Goal: Task Accomplishment & Management: Manage account settings

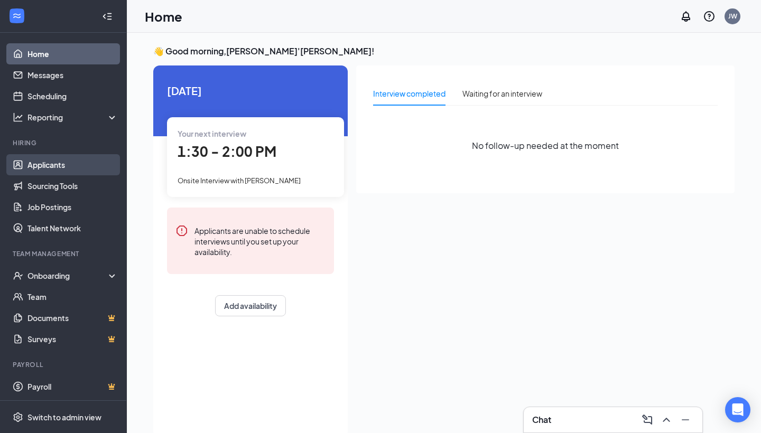
click at [51, 172] on link "Applicants" at bounding box center [72, 164] width 90 height 21
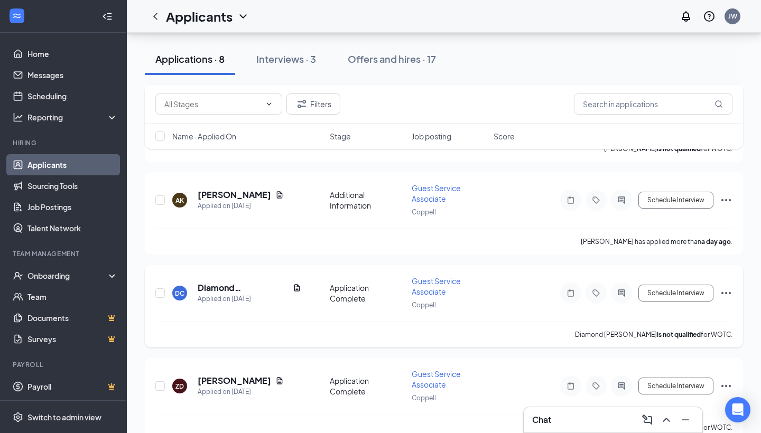
scroll to position [177, 0]
click at [728, 290] on icon "Ellipses" at bounding box center [726, 292] width 13 height 13
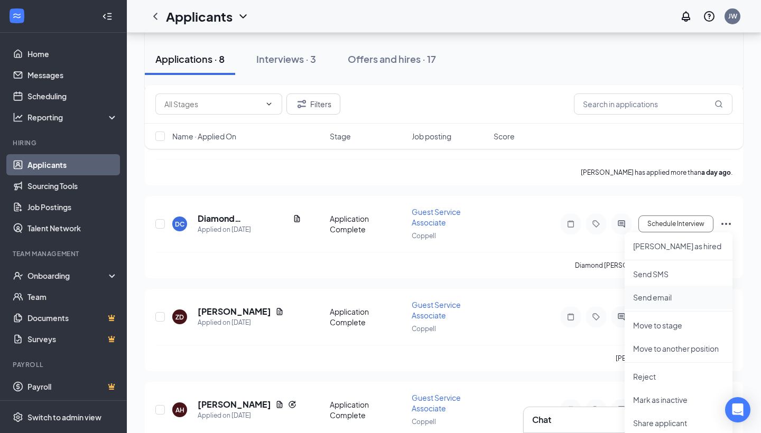
scroll to position [256, 0]
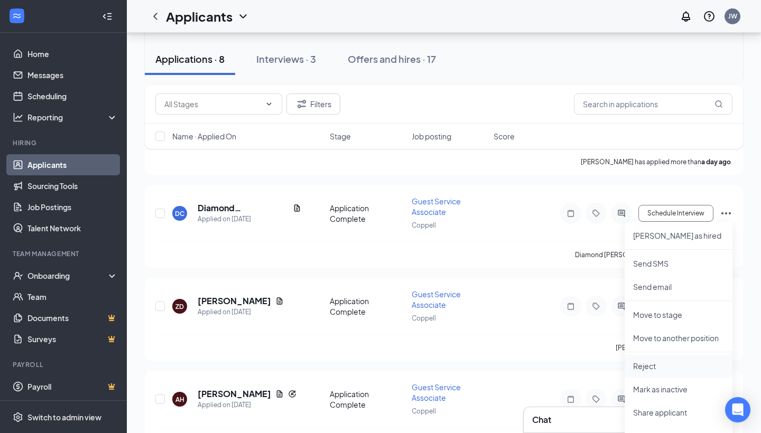
click at [656, 365] on p "Reject" at bounding box center [678, 366] width 91 height 11
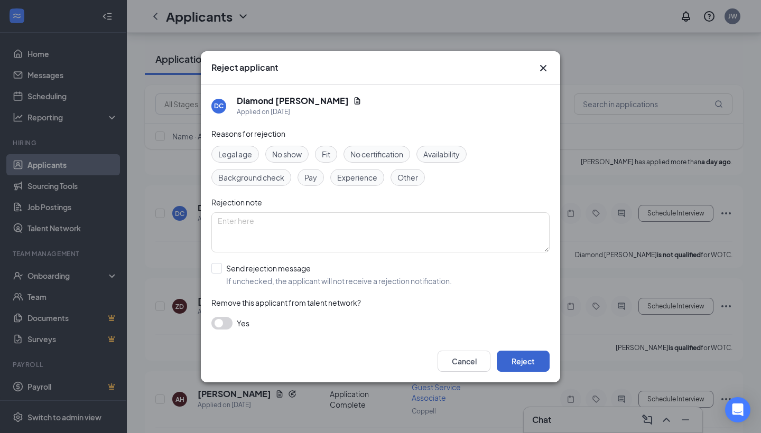
click at [526, 361] on button "Reject" at bounding box center [523, 361] width 53 height 21
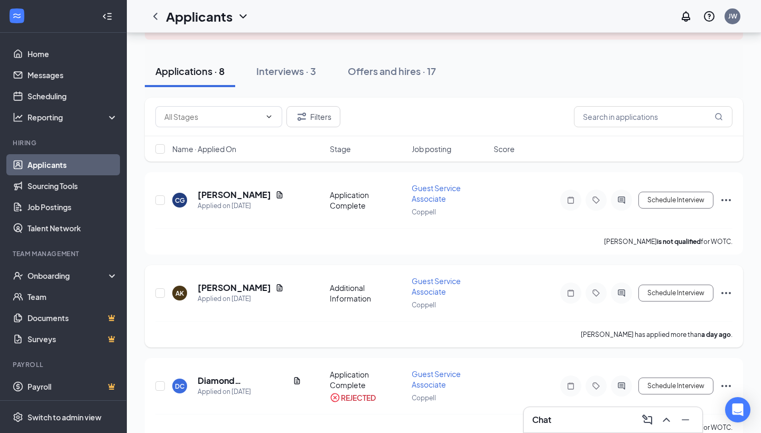
scroll to position [84, 0]
click at [622, 200] on icon "ActiveChat" at bounding box center [621, 200] width 13 height 8
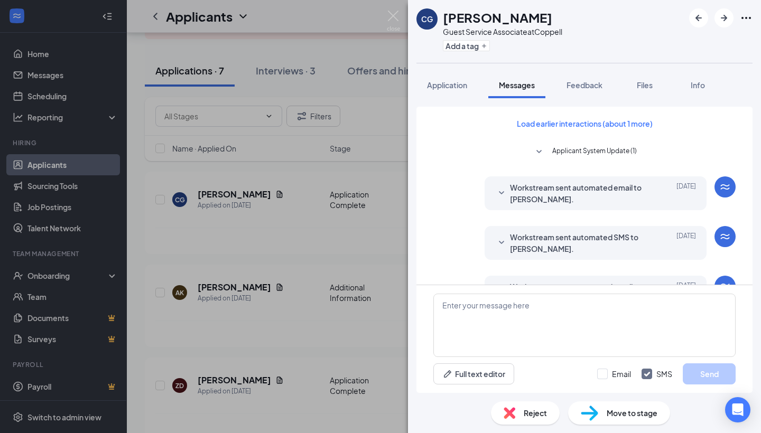
scroll to position [355, 0]
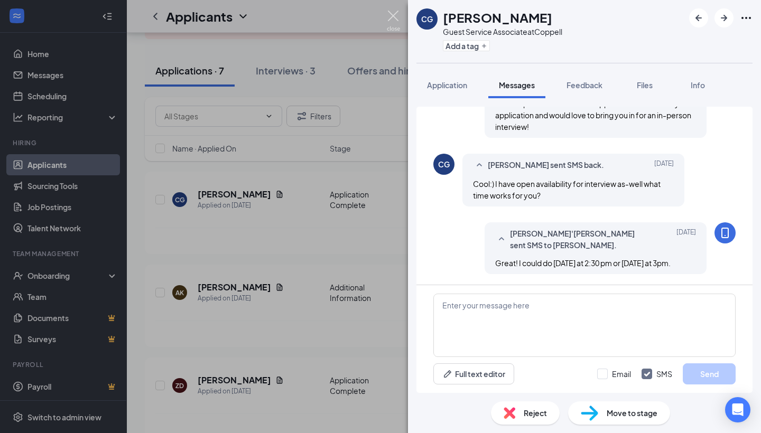
click at [397, 21] on img at bounding box center [393, 21] width 13 height 21
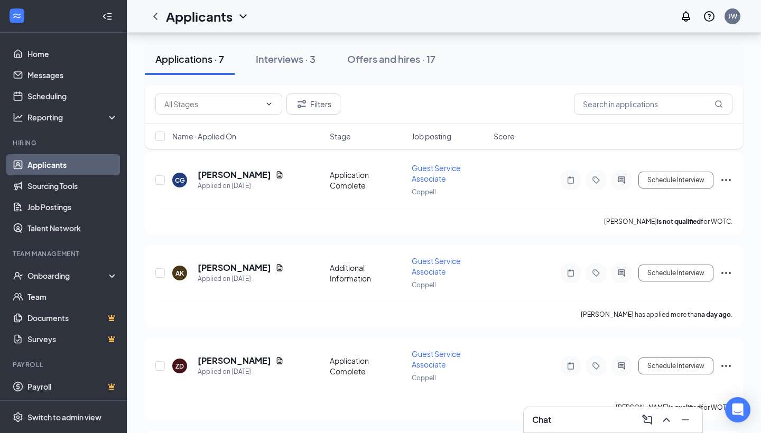
scroll to position [108, 0]
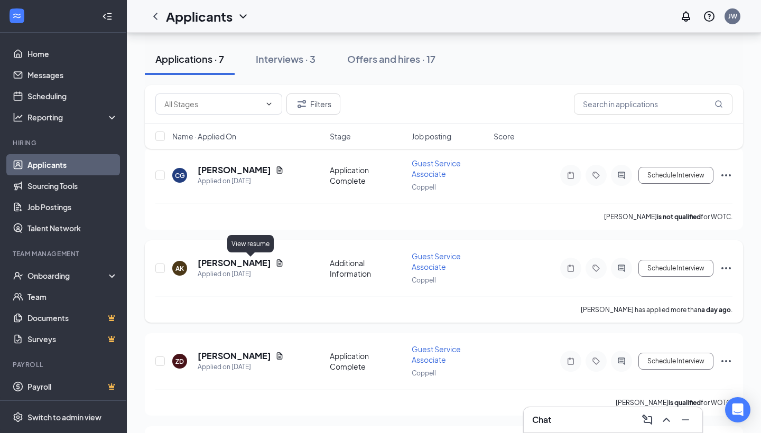
click at [277, 263] on icon "Document" at bounding box center [280, 262] width 6 height 7
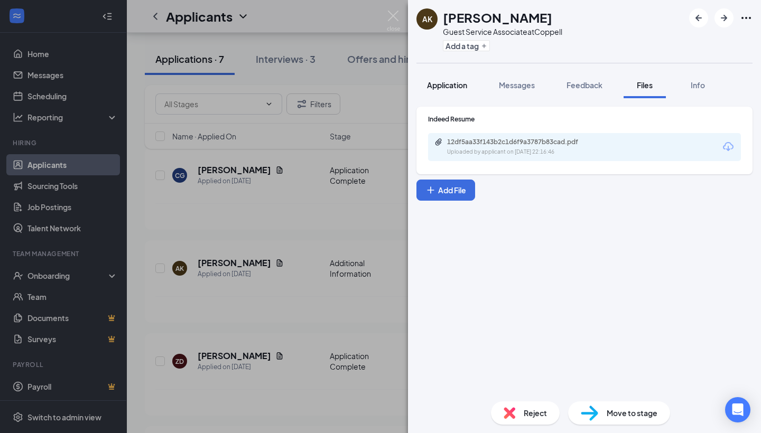
click at [459, 90] on div "Application" at bounding box center [447, 85] width 40 height 11
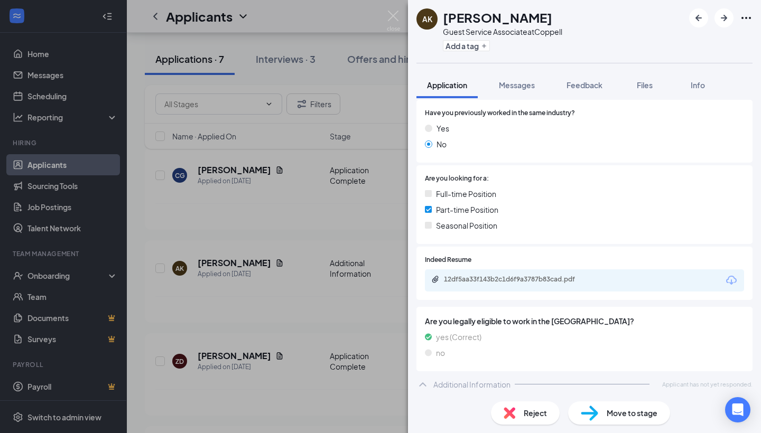
scroll to position [153, 0]
click at [648, 85] on span "Files" at bounding box center [645, 85] width 16 height 10
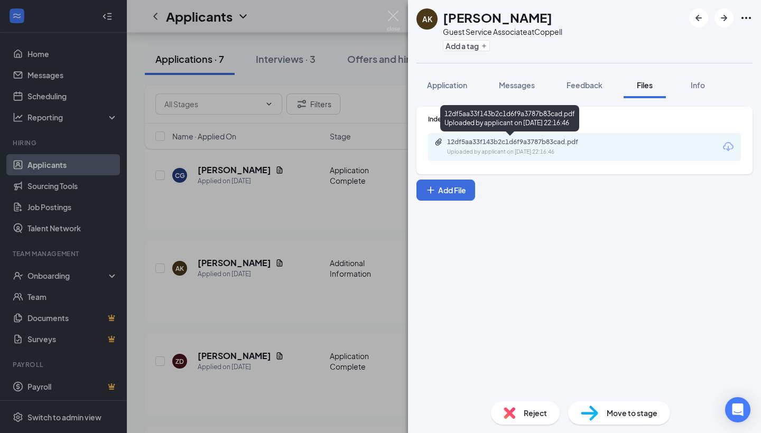
click at [513, 151] on div "Uploaded by applicant on [DATE] 22:16:46" at bounding box center [526, 152] width 159 height 8
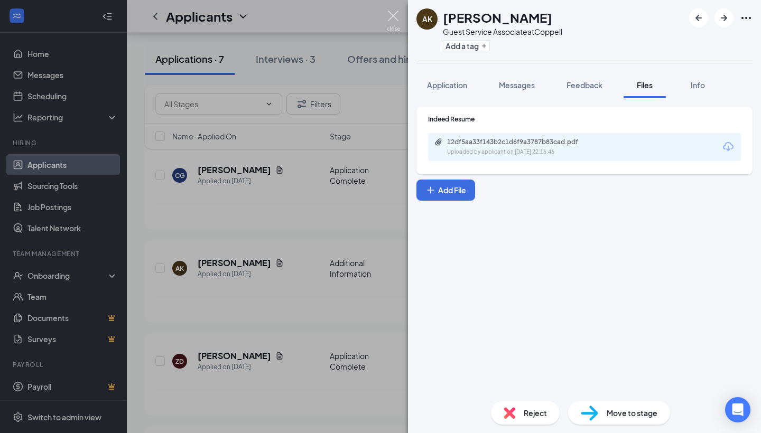
click at [396, 20] on img at bounding box center [393, 21] width 13 height 21
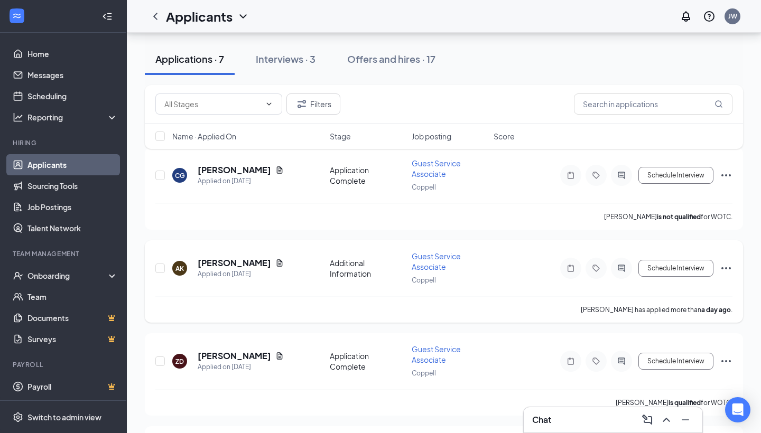
click at [723, 264] on icon "Ellipses" at bounding box center [726, 268] width 13 height 13
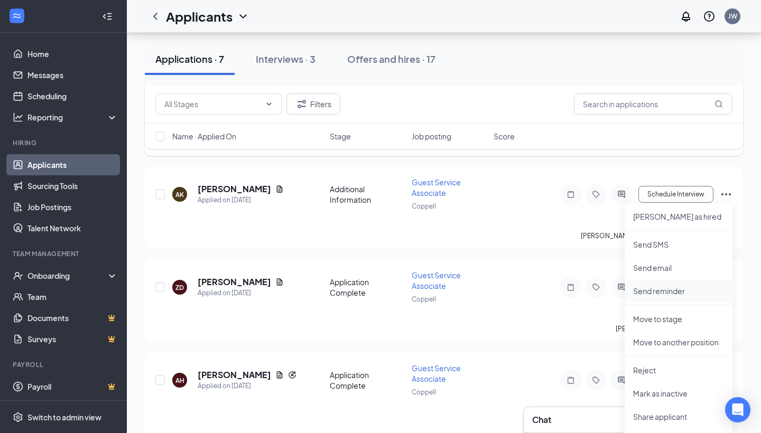
scroll to position [183, 0]
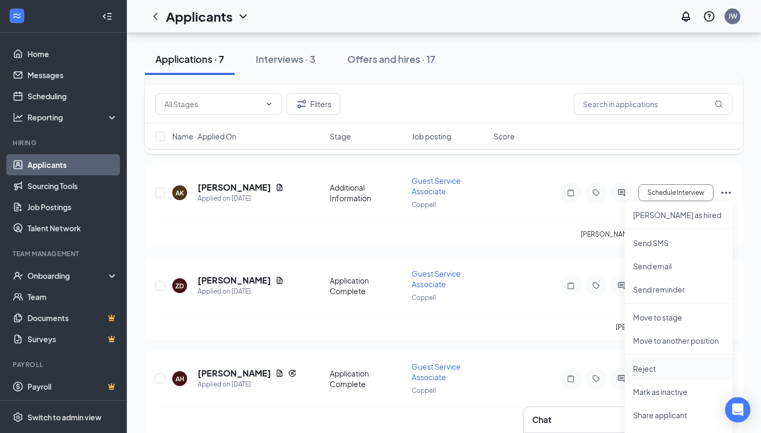
click at [665, 372] on p "Reject" at bounding box center [678, 369] width 91 height 11
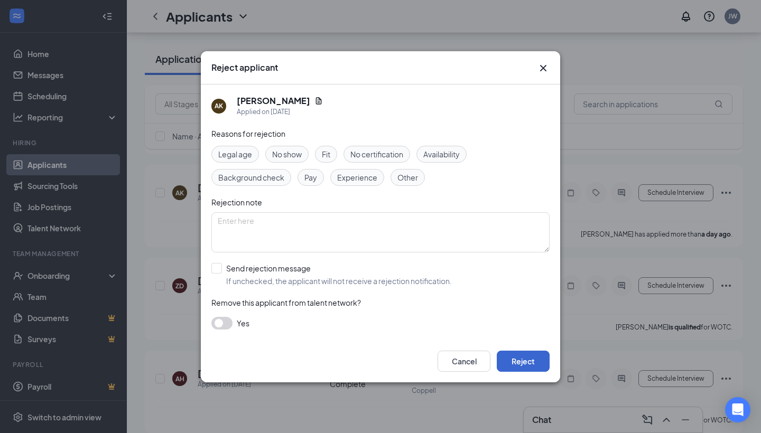
click at [539, 356] on button "Reject" at bounding box center [523, 361] width 53 height 21
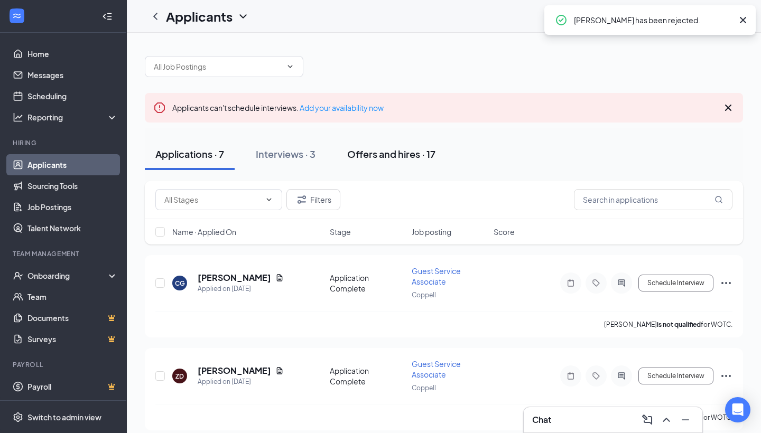
scroll to position [0, 0]
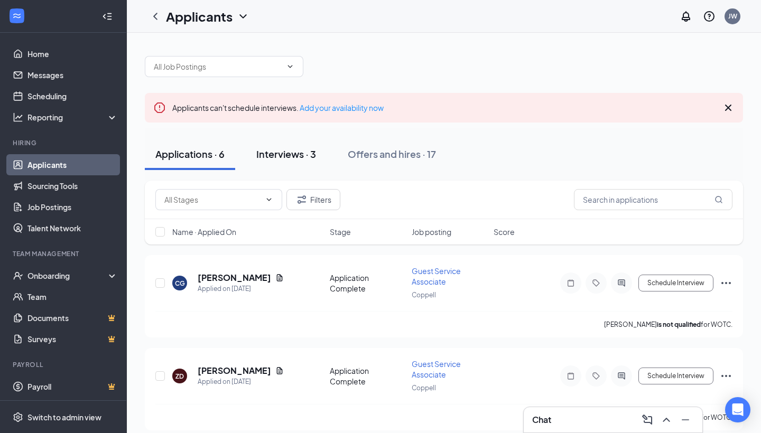
click at [303, 151] on div "Interviews · 3" at bounding box center [286, 153] width 60 height 13
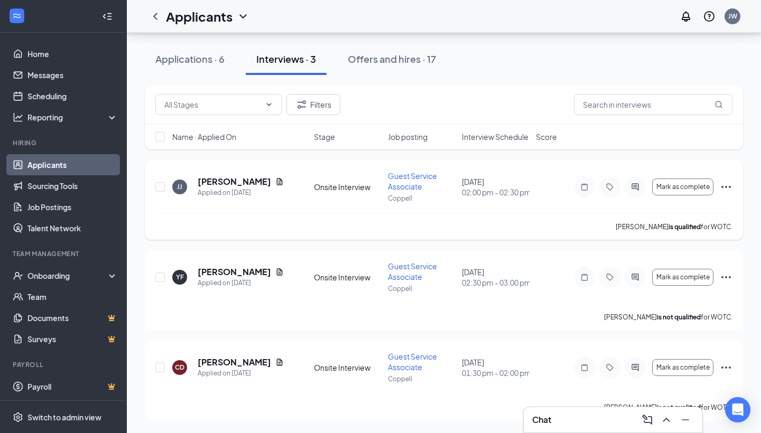
scroll to position [95, 0]
click at [280, 366] on icon "Document" at bounding box center [280, 362] width 6 height 7
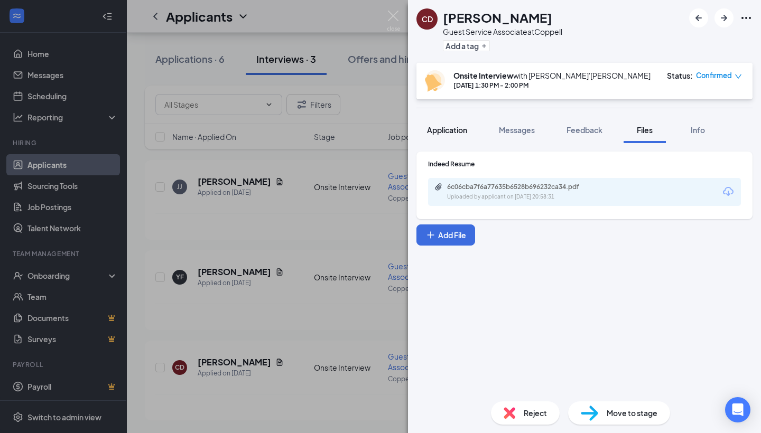
click at [462, 124] on button "Application" at bounding box center [446, 130] width 61 height 26
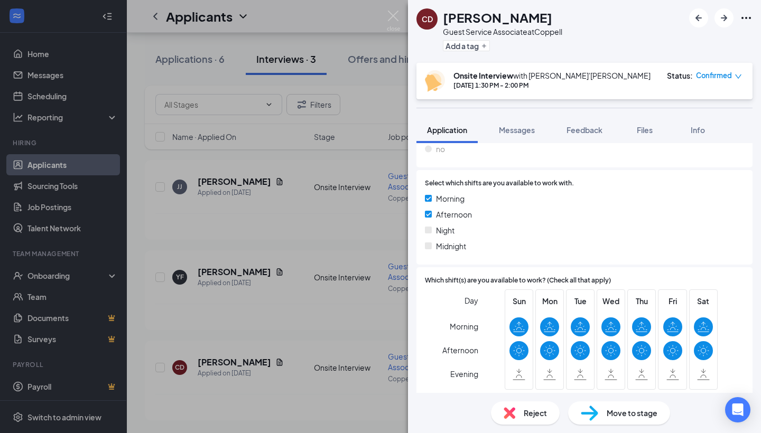
scroll to position [1040, 0]
click at [390, 19] on img at bounding box center [393, 21] width 13 height 21
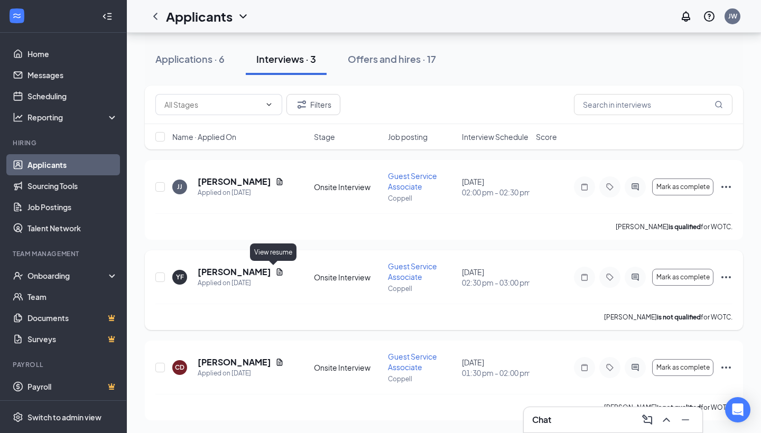
click at [275, 273] on icon "Document" at bounding box center [279, 272] width 8 height 8
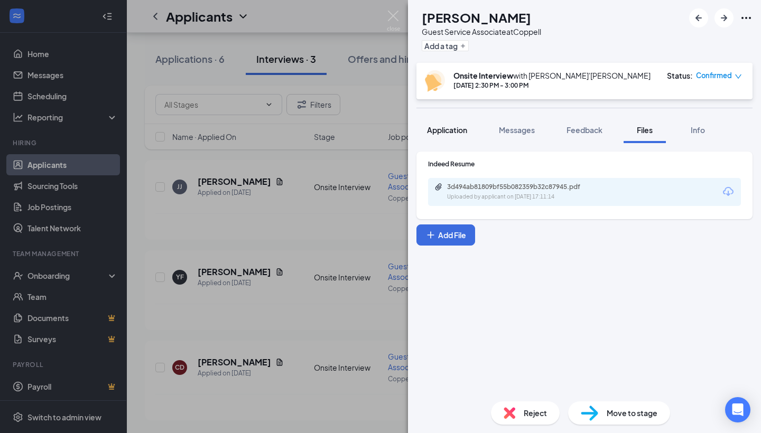
click at [449, 133] on span "Application" at bounding box center [447, 130] width 40 height 10
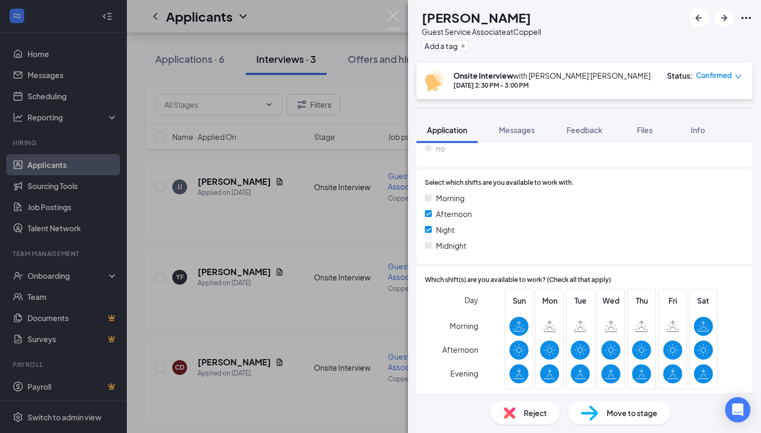
scroll to position [1040, 0]
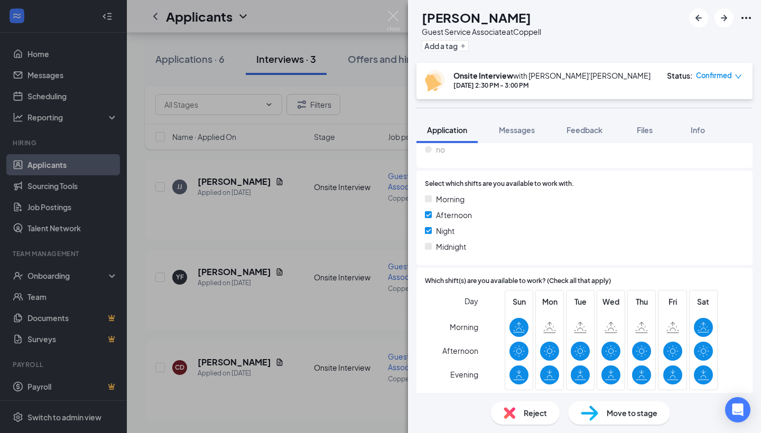
click at [386, 18] on div "YF [PERSON_NAME] Guest Service Associate at Coppell Add a tag Onsite Interview …" at bounding box center [380, 216] width 761 height 433
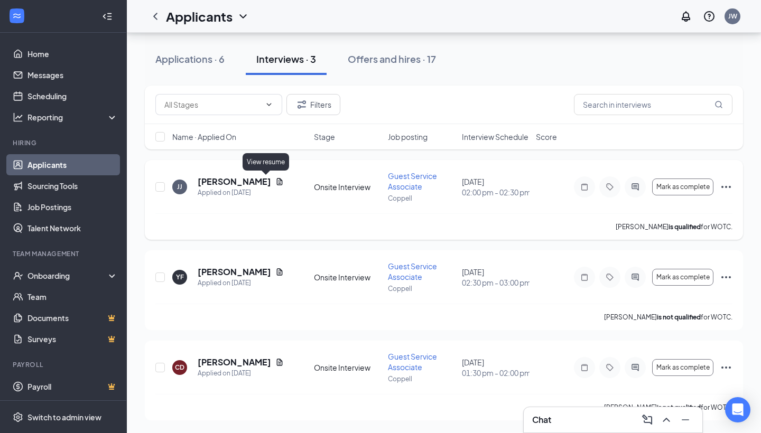
click at [277, 180] on icon "Document" at bounding box center [280, 181] width 6 height 7
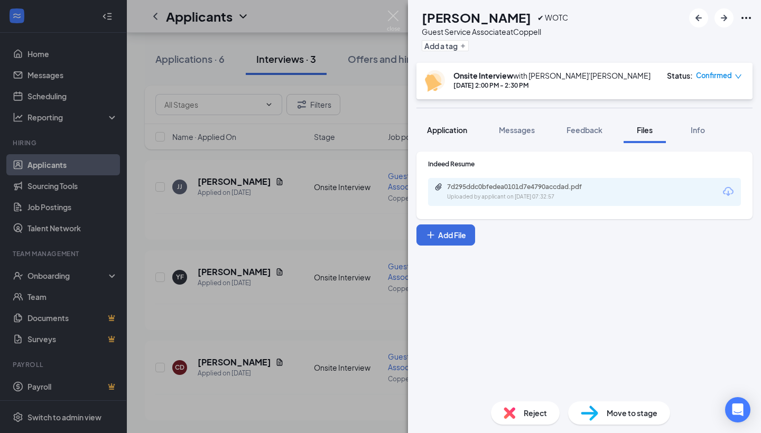
click at [464, 131] on span "Application" at bounding box center [447, 130] width 40 height 10
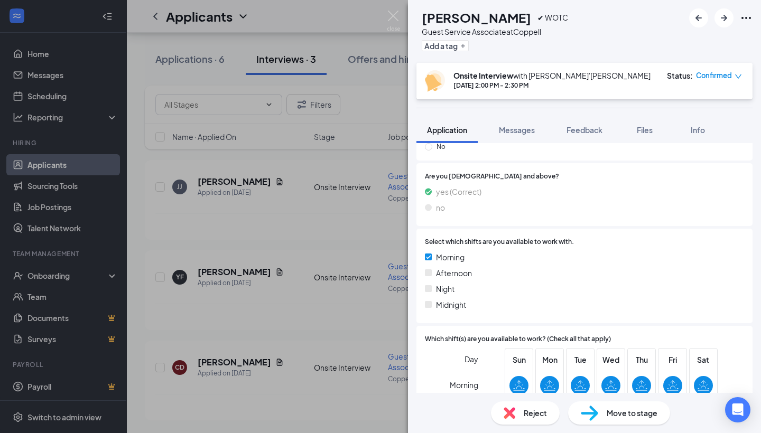
scroll to position [985, 0]
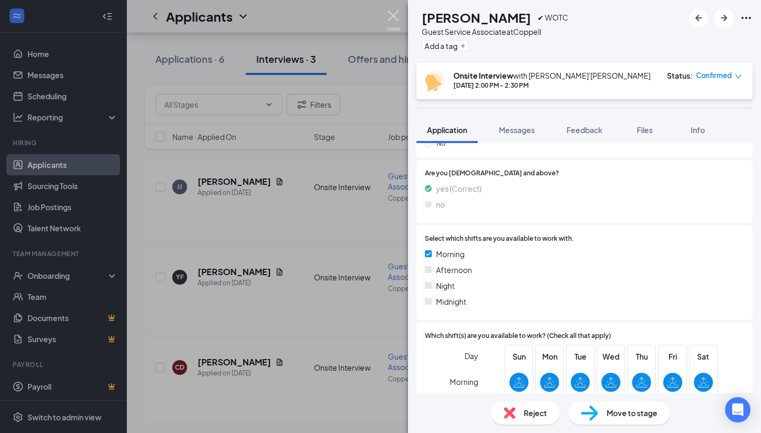
click at [397, 18] on img at bounding box center [393, 21] width 13 height 21
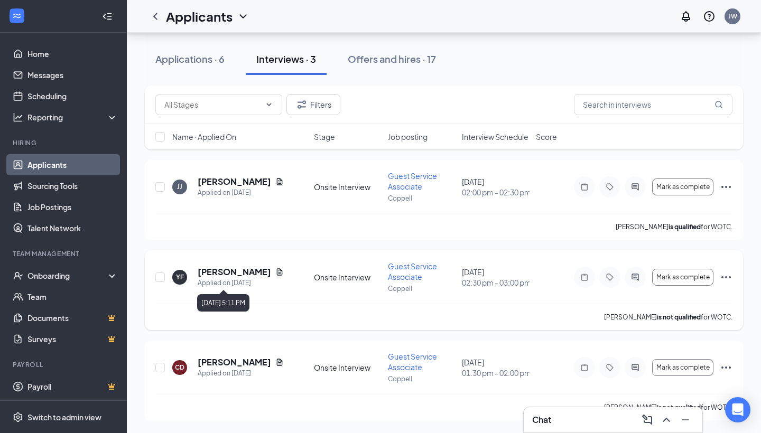
click at [273, 266] on div "[PERSON_NAME]" at bounding box center [241, 272] width 86 height 12
click at [275, 273] on icon "Document" at bounding box center [279, 272] width 8 height 8
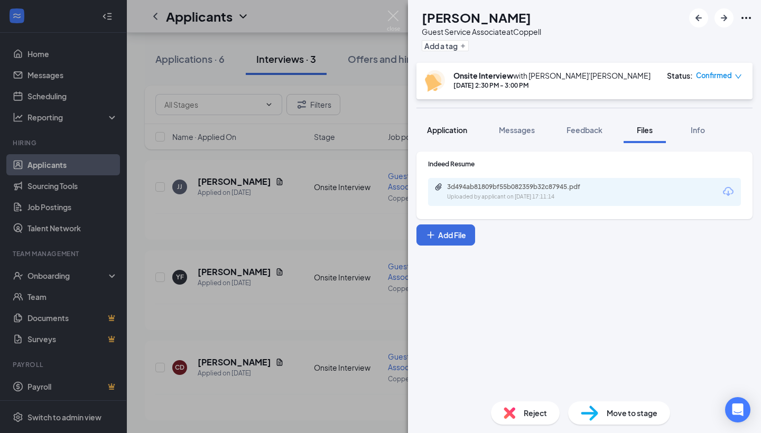
click at [439, 125] on span "Application" at bounding box center [447, 130] width 40 height 10
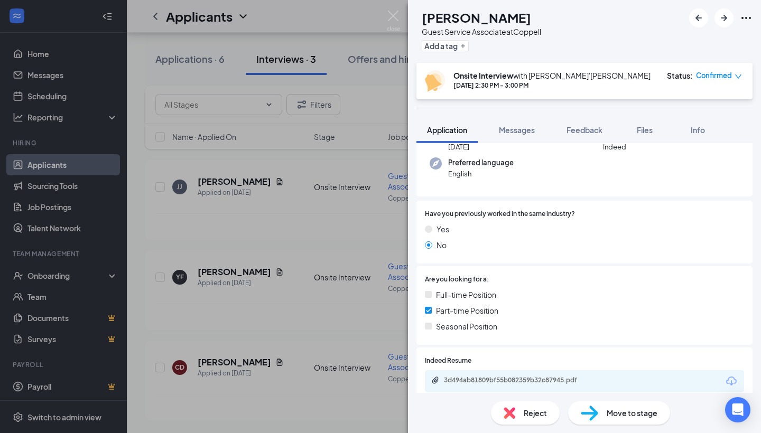
scroll to position [109, 0]
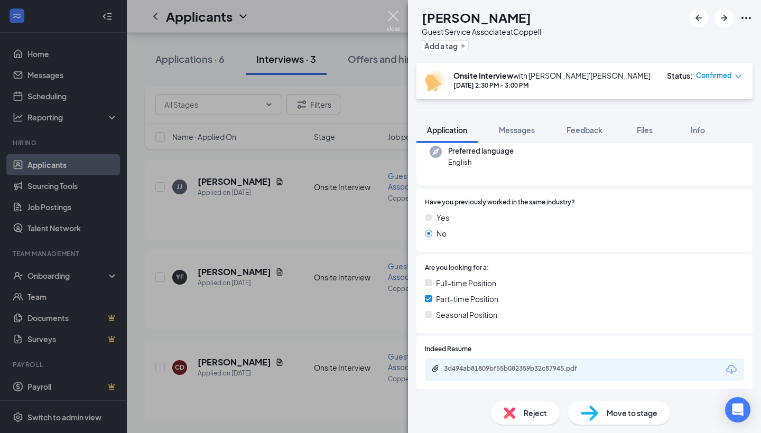
click at [398, 21] on img at bounding box center [393, 21] width 13 height 21
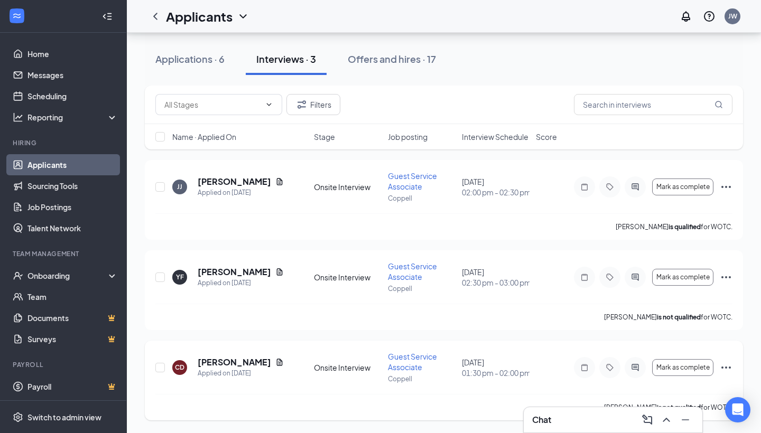
scroll to position [95, 0]
